Goal: Navigation & Orientation: Find specific page/section

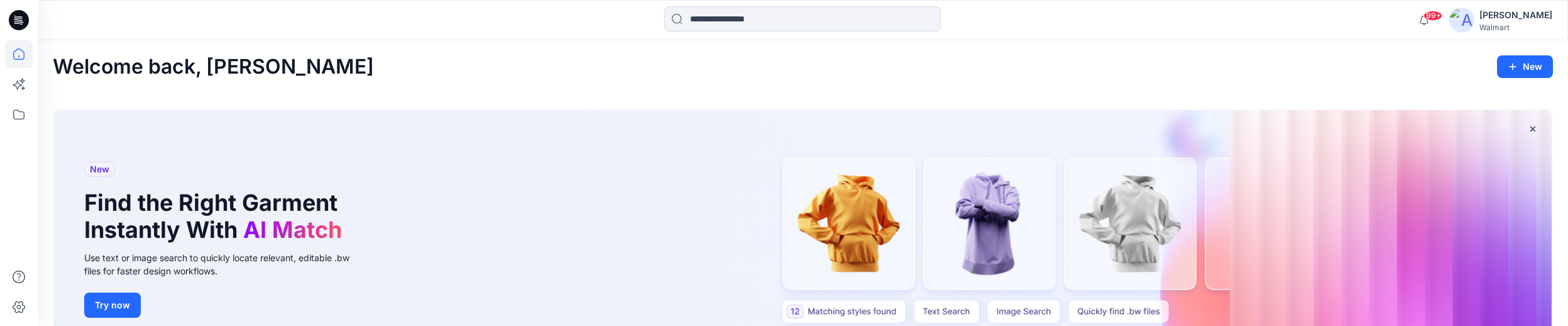
click at [27, 22] on icon at bounding box center [19, 20] width 20 height 20
click at [22, 20] on icon at bounding box center [21, 20] width 5 height 1
click at [18, 19] on icon at bounding box center [19, 18] width 6 height 1
click at [1524, 15] on div "[PERSON_NAME]" at bounding box center [1516, 15] width 73 height 15
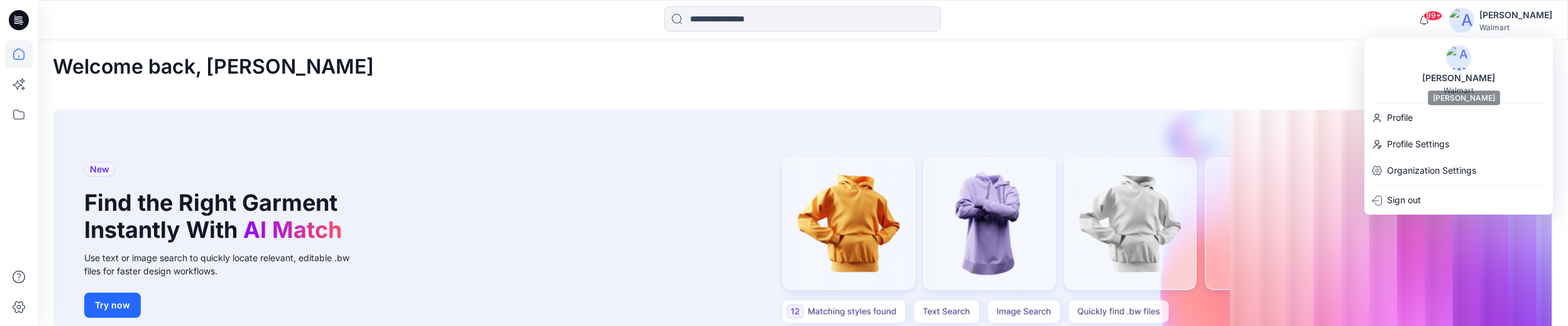
click at [1462, 77] on div "[PERSON_NAME]" at bounding box center [1458, 78] width 88 height 15
